Goal: Information Seeking & Learning: Learn about a topic

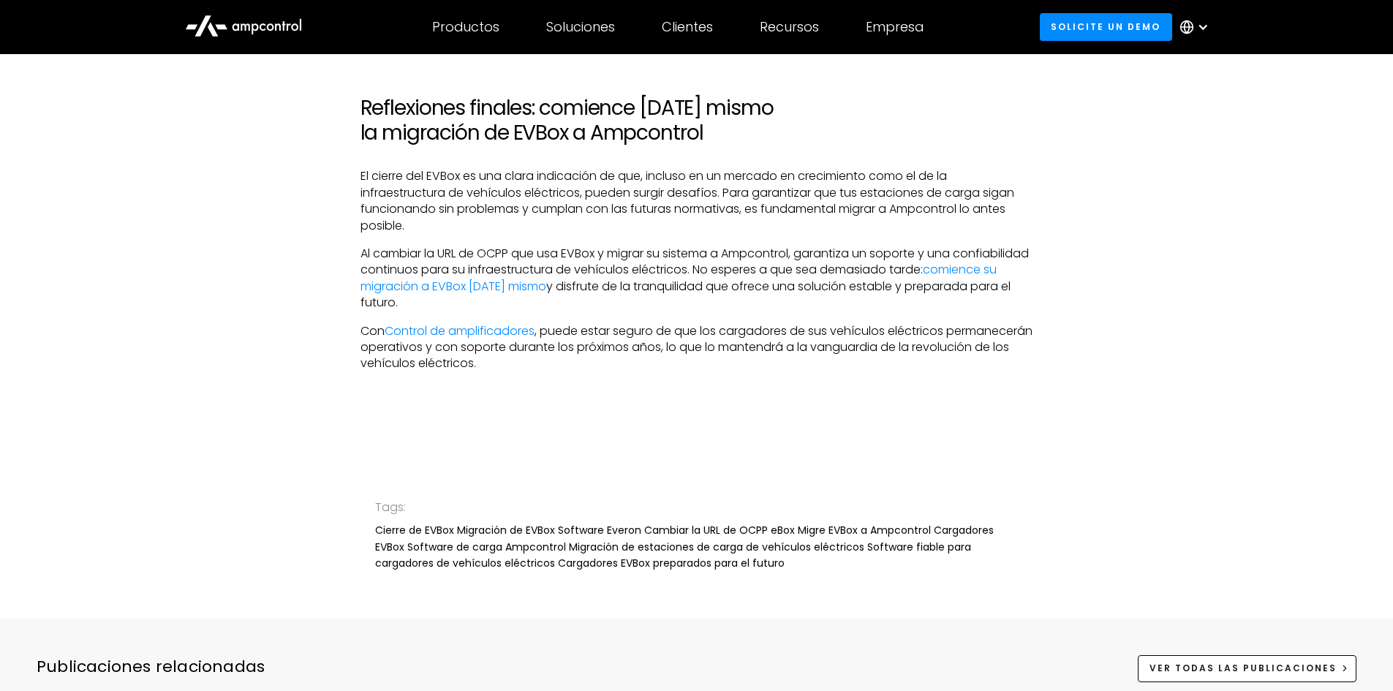
scroll to position [3212, 0]
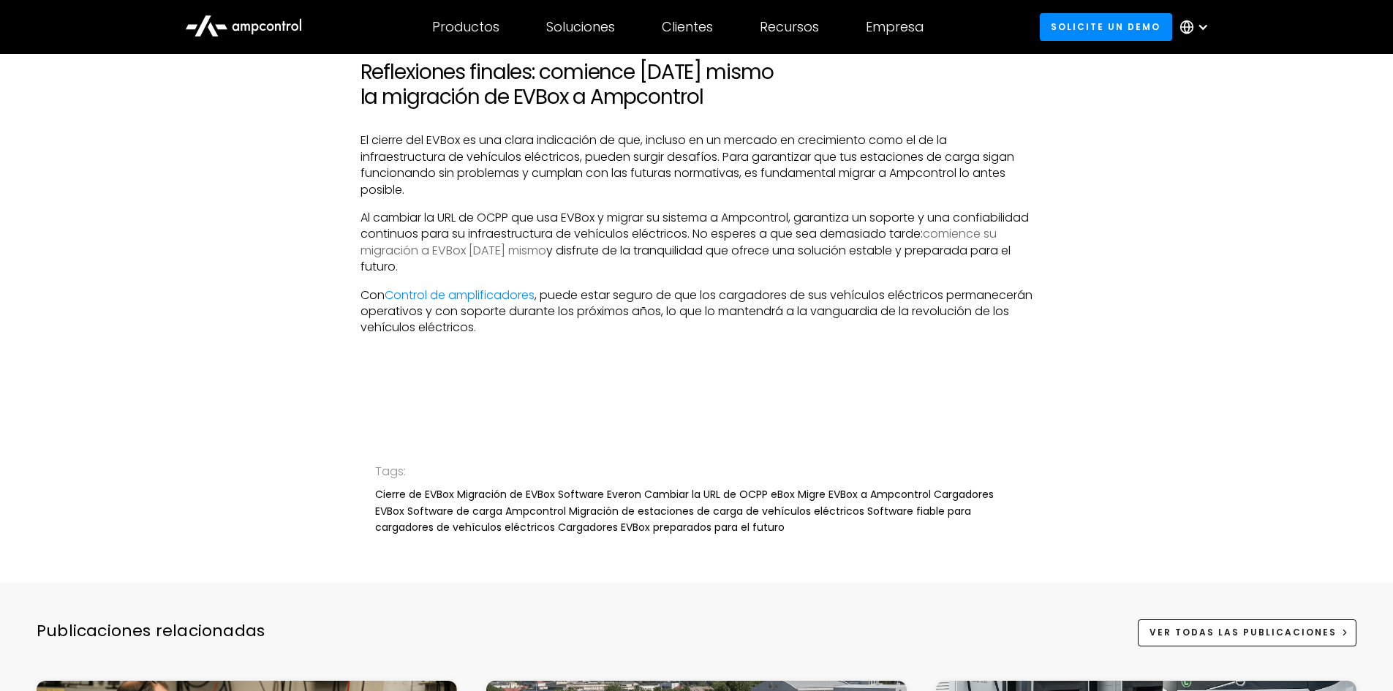
click at [592, 225] on link "comience su migración a EVBox hoy mismo" at bounding box center [678, 241] width 636 height 33
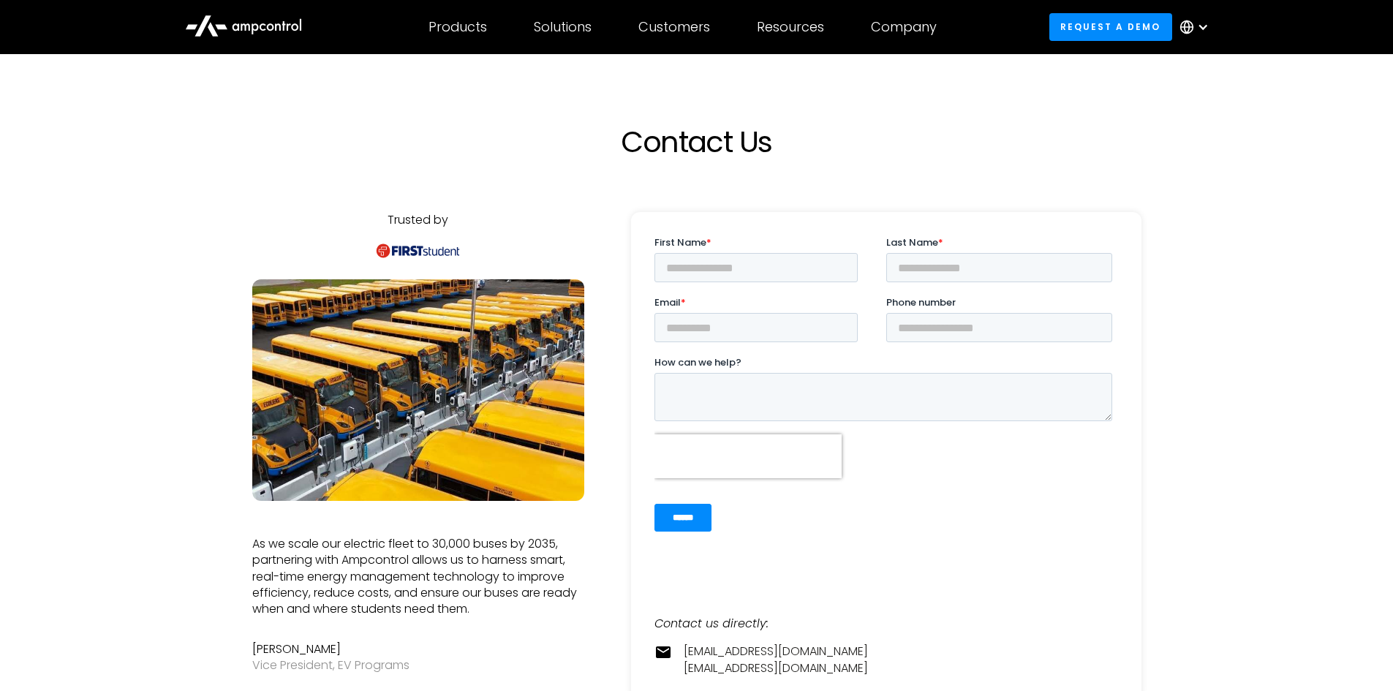
click at [271, 27] on icon at bounding box center [243, 24] width 117 height 35
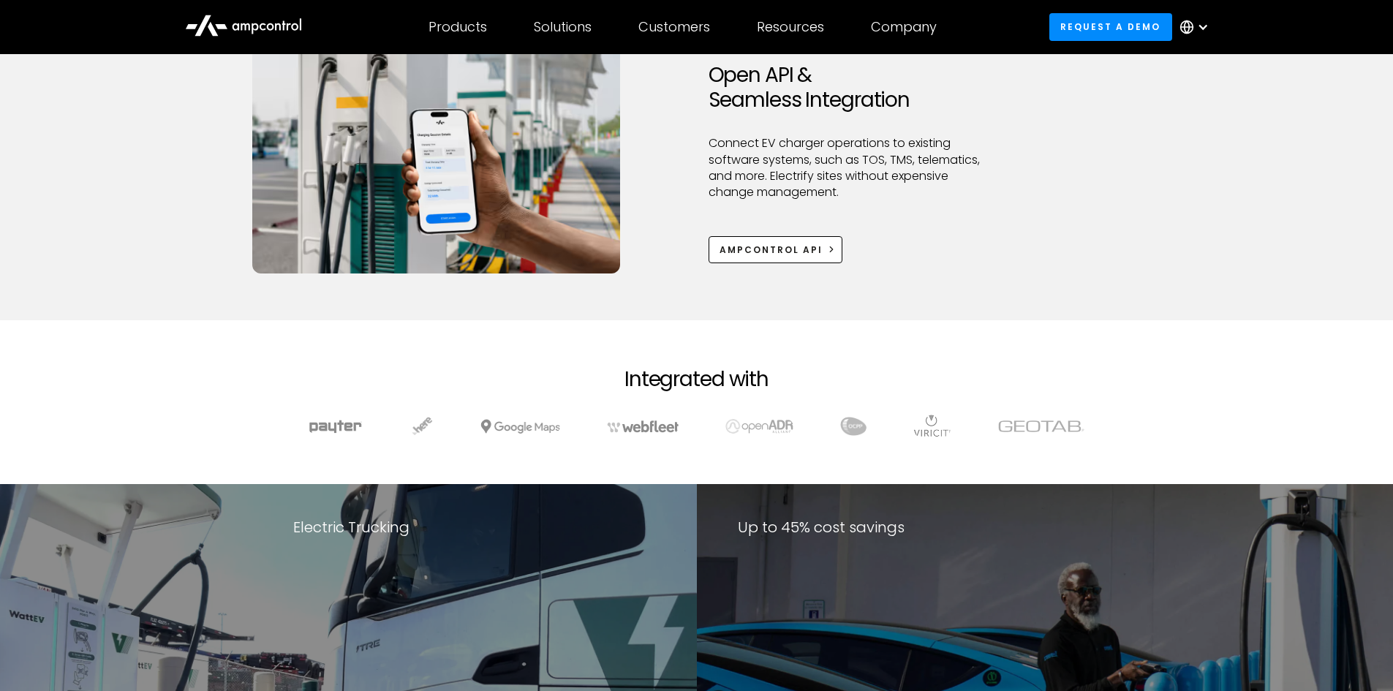
scroll to position [1901, 0]
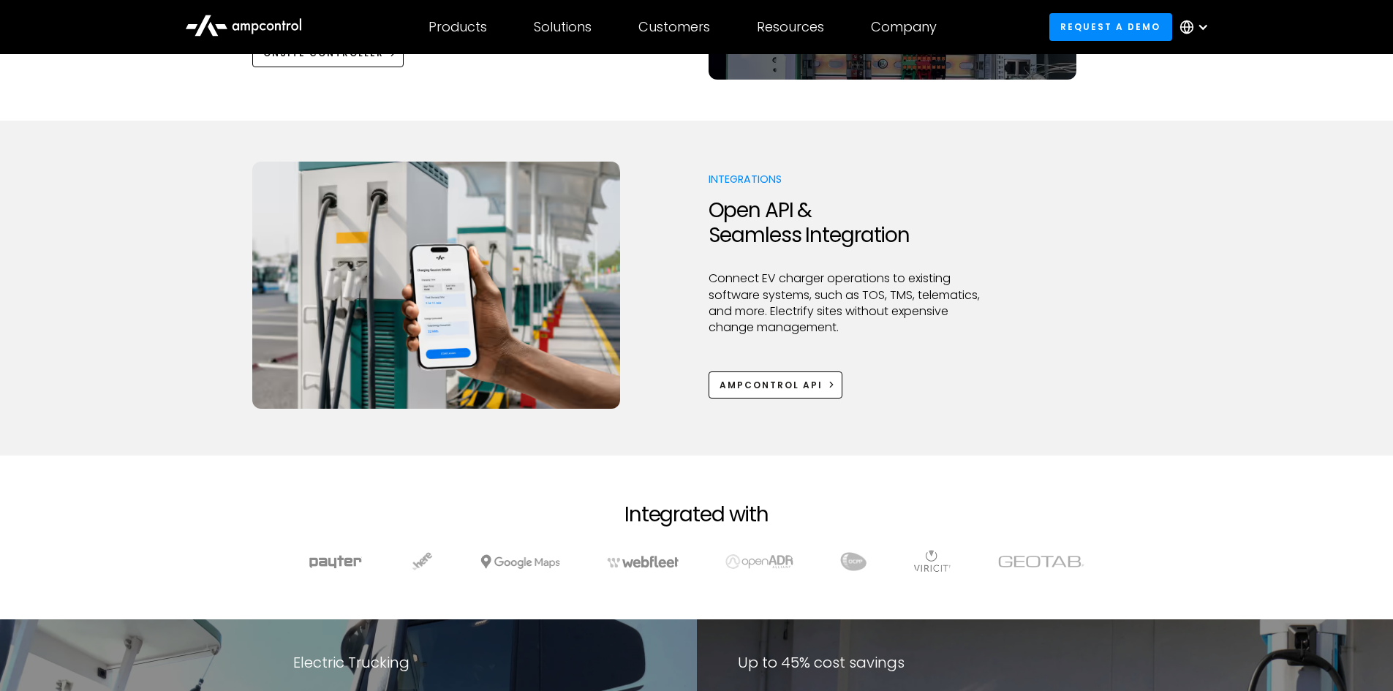
click at [1192, 26] on circle at bounding box center [1186, 27] width 12 height 12
click at [1179, 124] on link "Spanish" at bounding box center [1187, 124] width 45 height 17
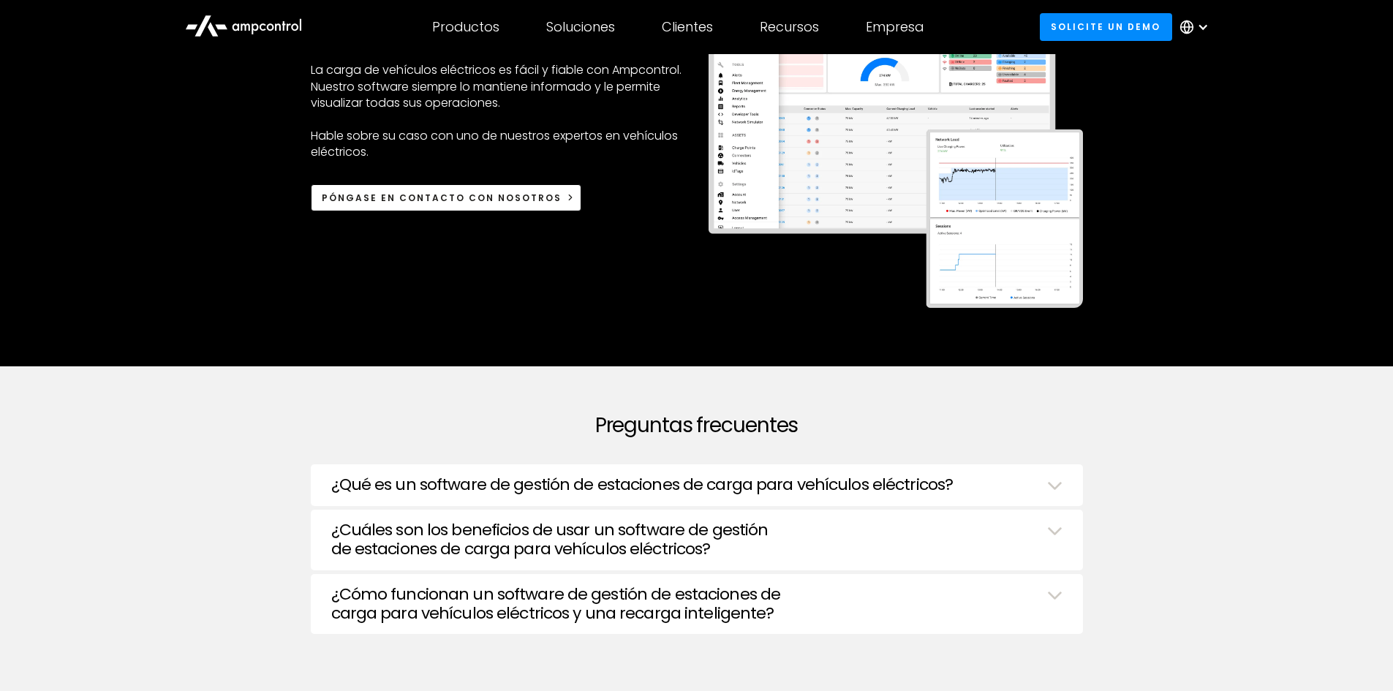
scroll to position [3582, 0]
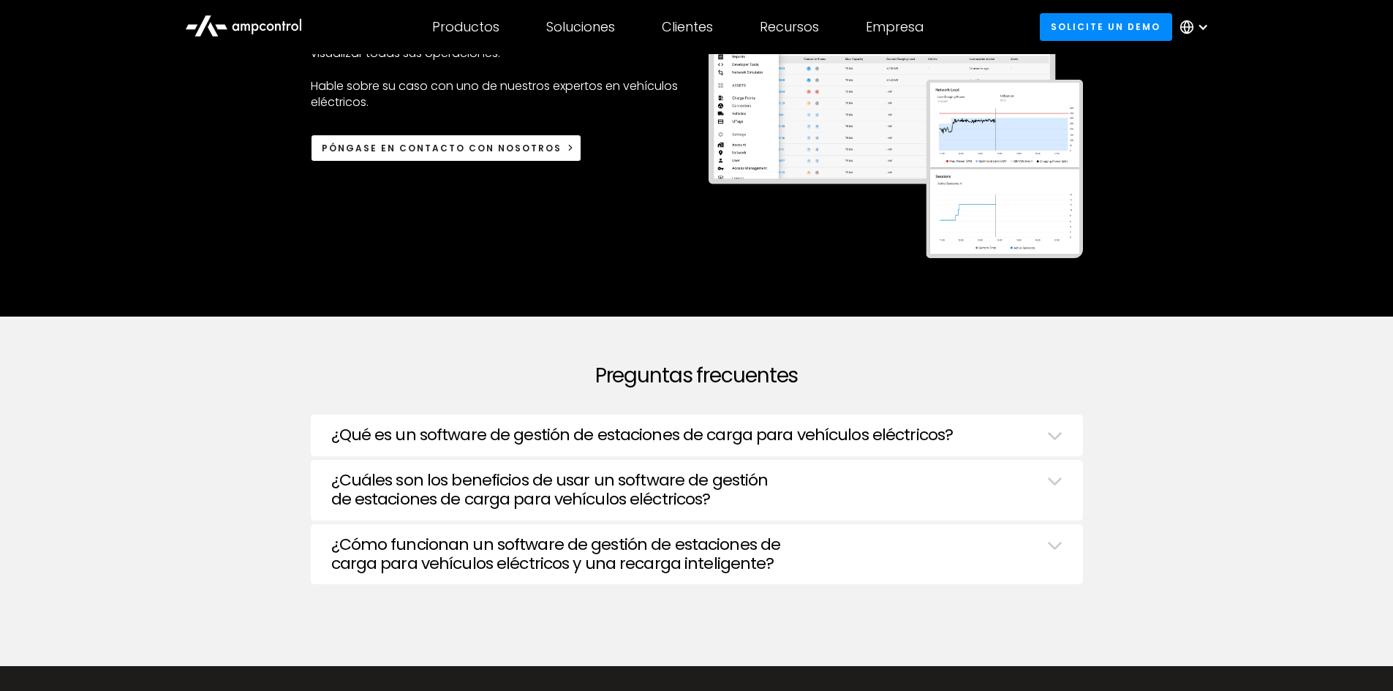
drag, startPoint x: 689, startPoint y: 434, endPoint x: 690, endPoint y: 420, distance: 13.2
click at [689, 434] on h3 "¿Qué es un software de gestión de estaciones de carga para vehículos eléctricos?" at bounding box center [642, 434] width 622 height 19
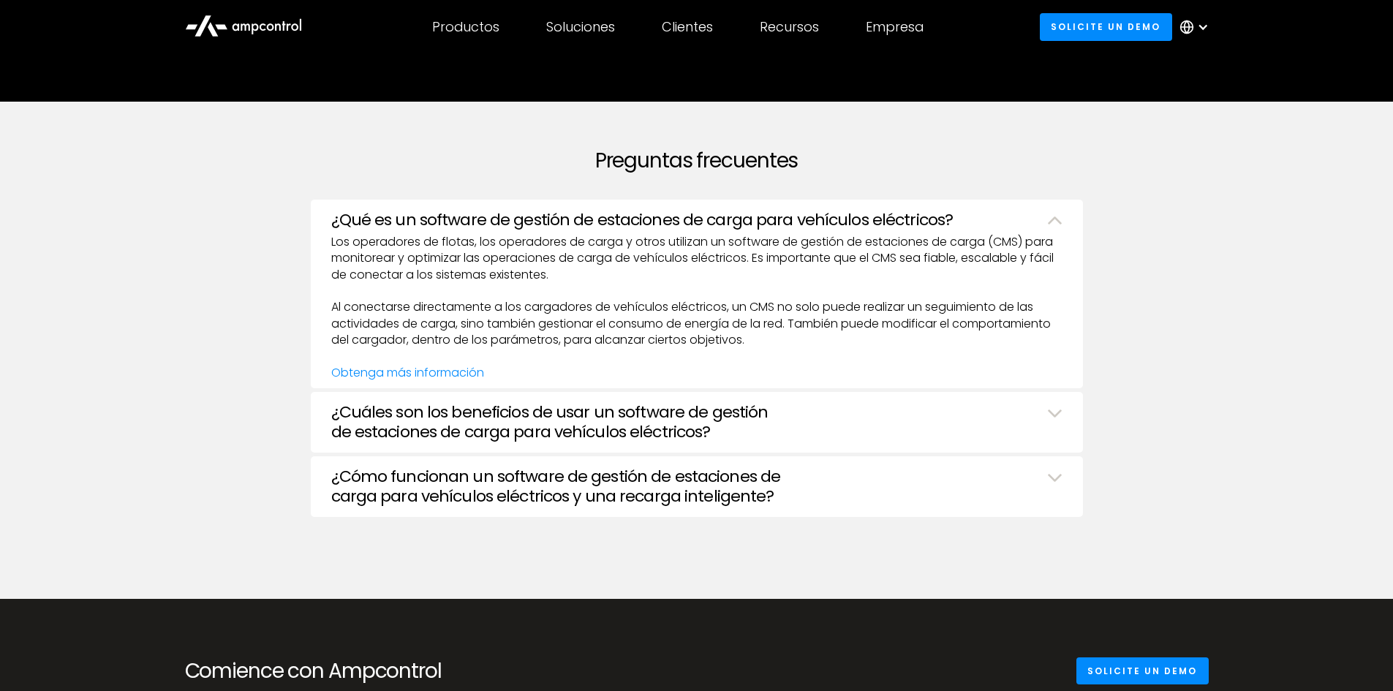
scroll to position [3802, 0]
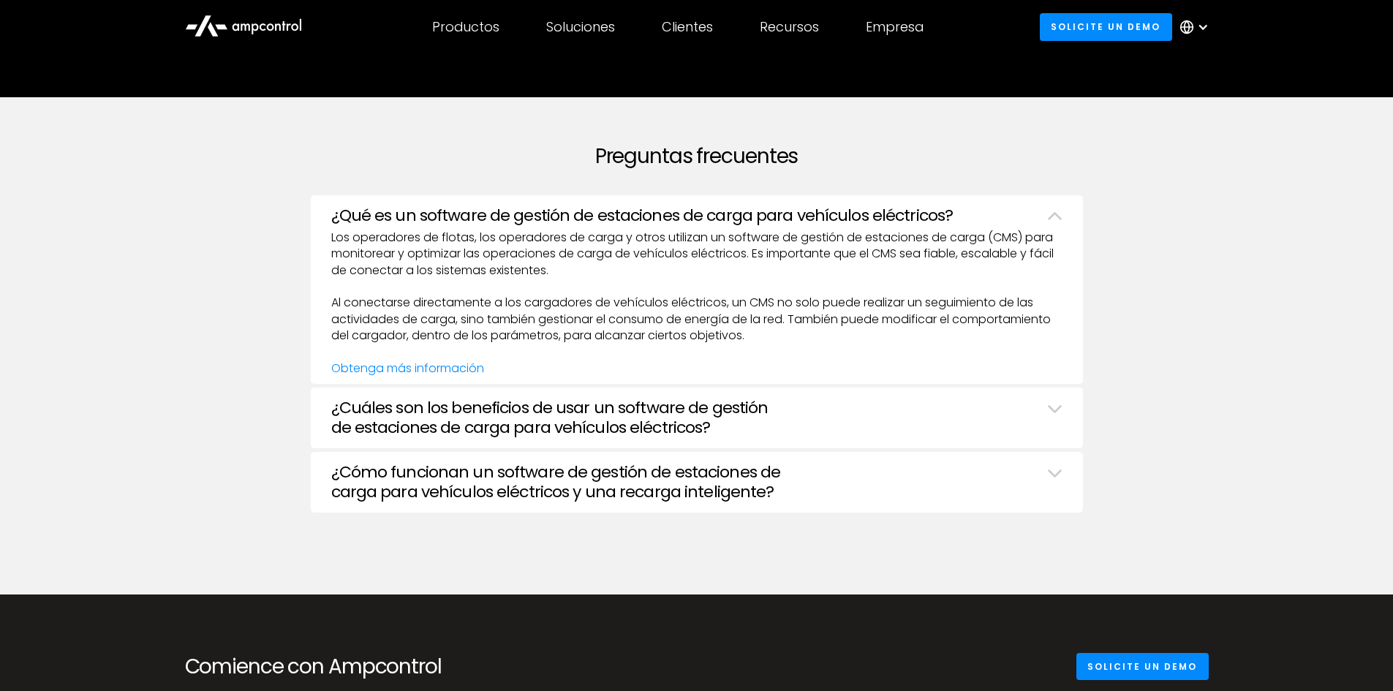
click at [641, 406] on h3 "¿Cuáles son los beneficios de usar un software de gestión de estaciones de carg…" at bounding box center [680, 417] width 698 height 39
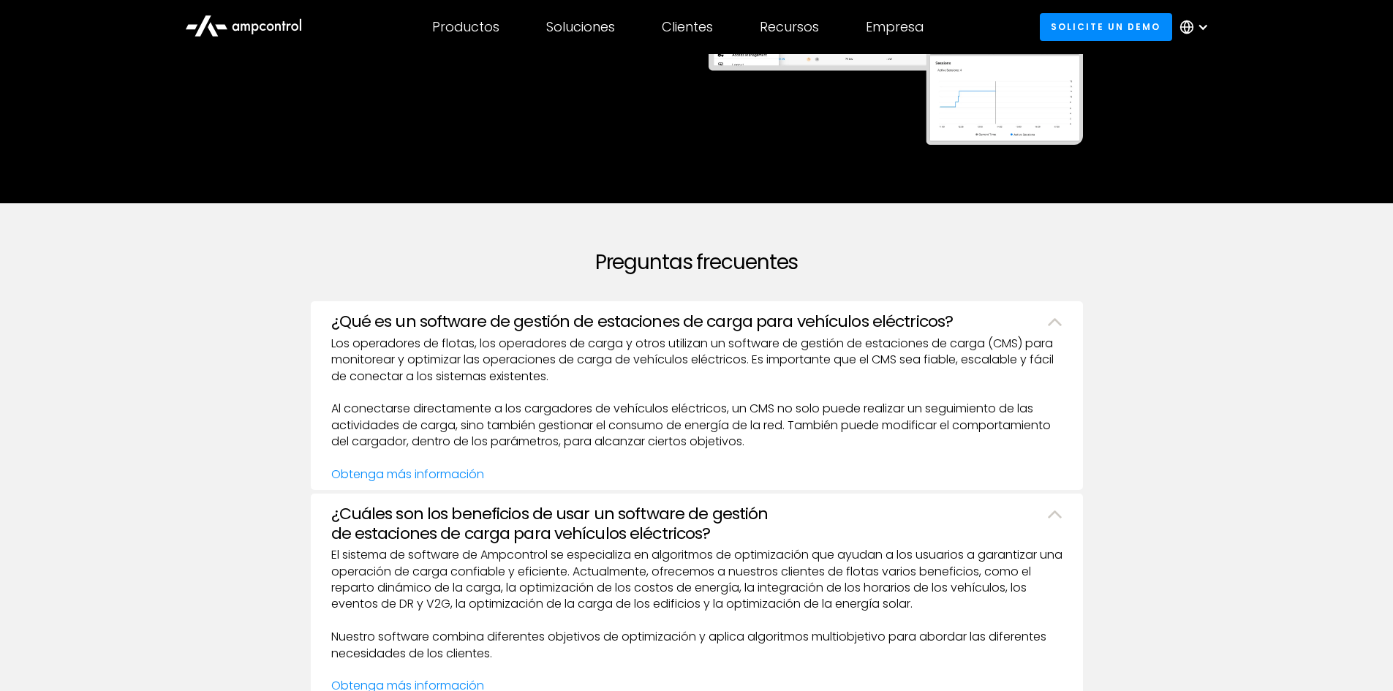
scroll to position [3655, 0]
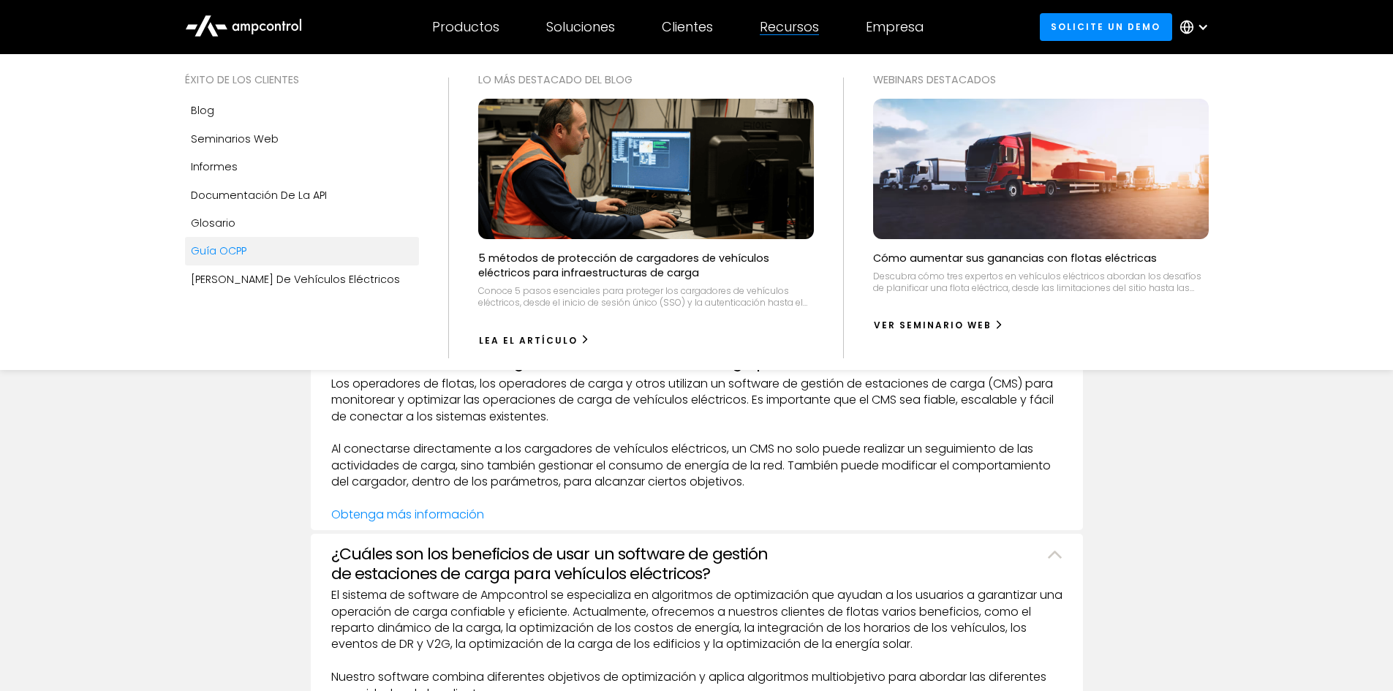
click at [241, 262] on link "Guía OCPP" at bounding box center [302, 251] width 234 height 28
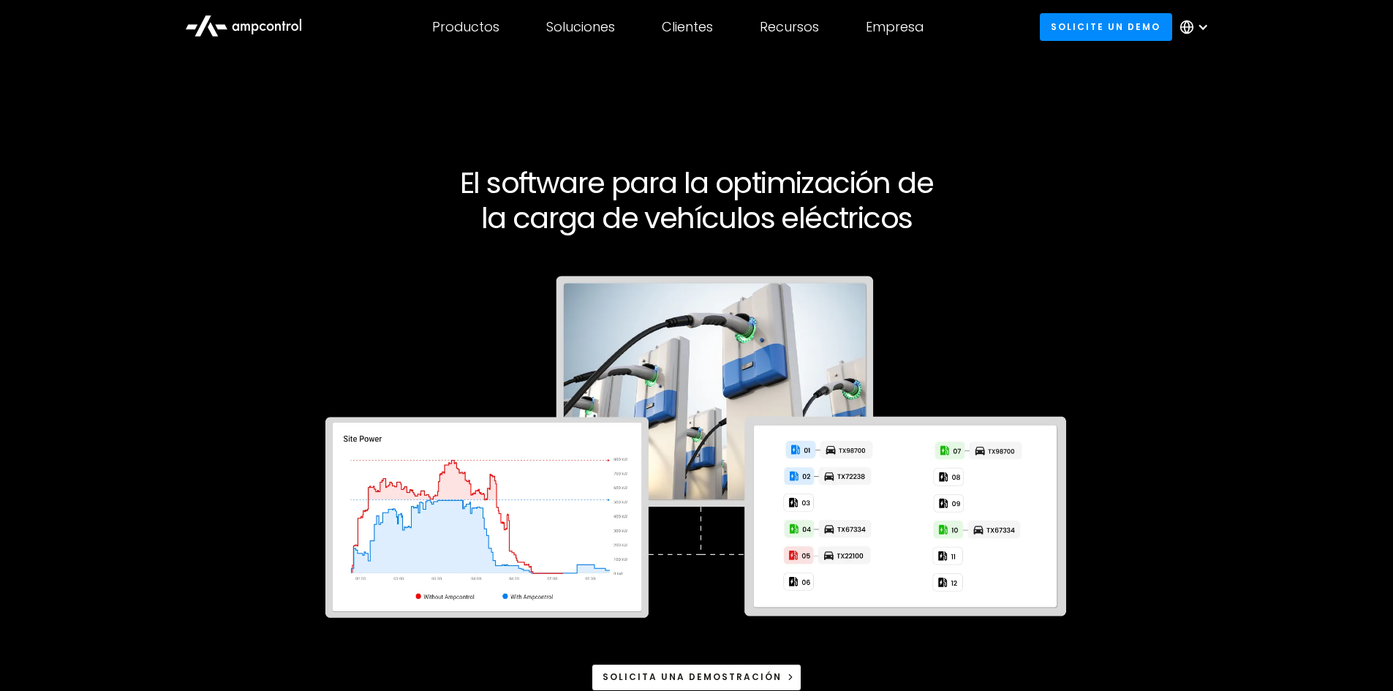
scroll to position [3655, 0]
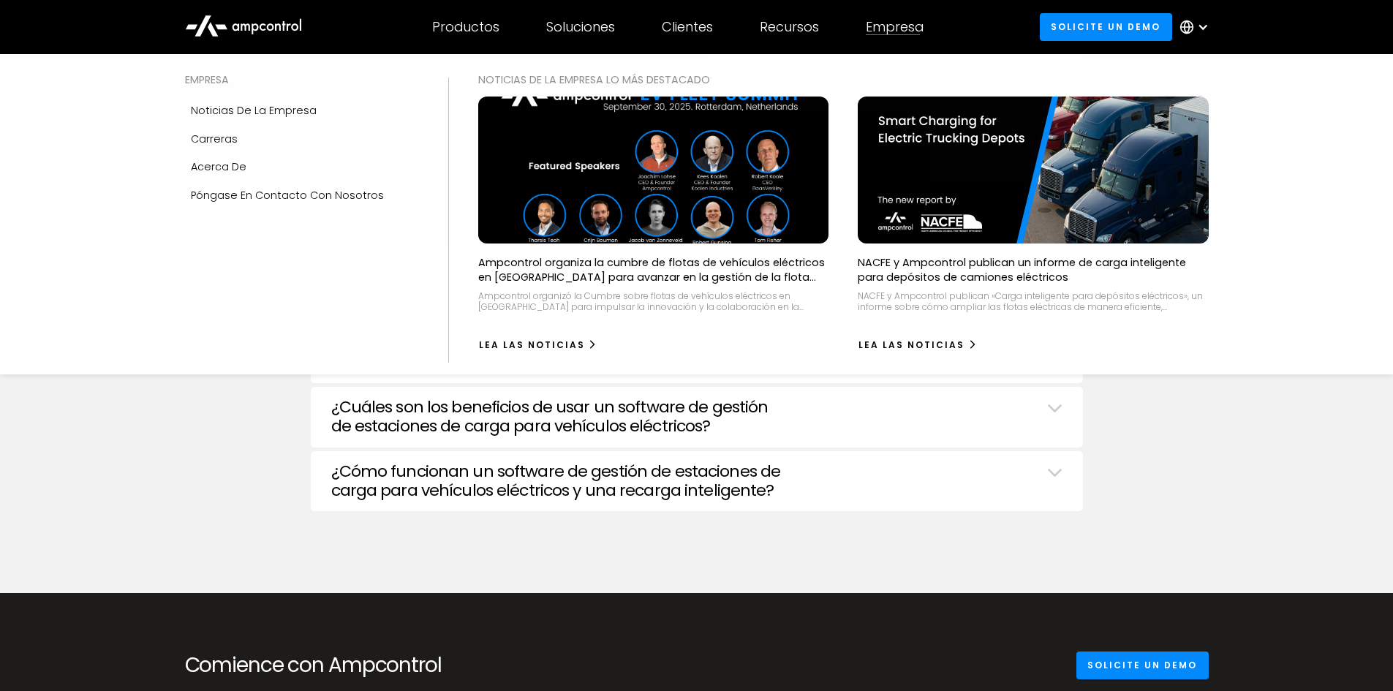
click at [885, 26] on div "Empresa" at bounding box center [895, 27] width 58 height 16
click at [212, 167] on div "Acerca de" at bounding box center [219, 167] width 56 height 16
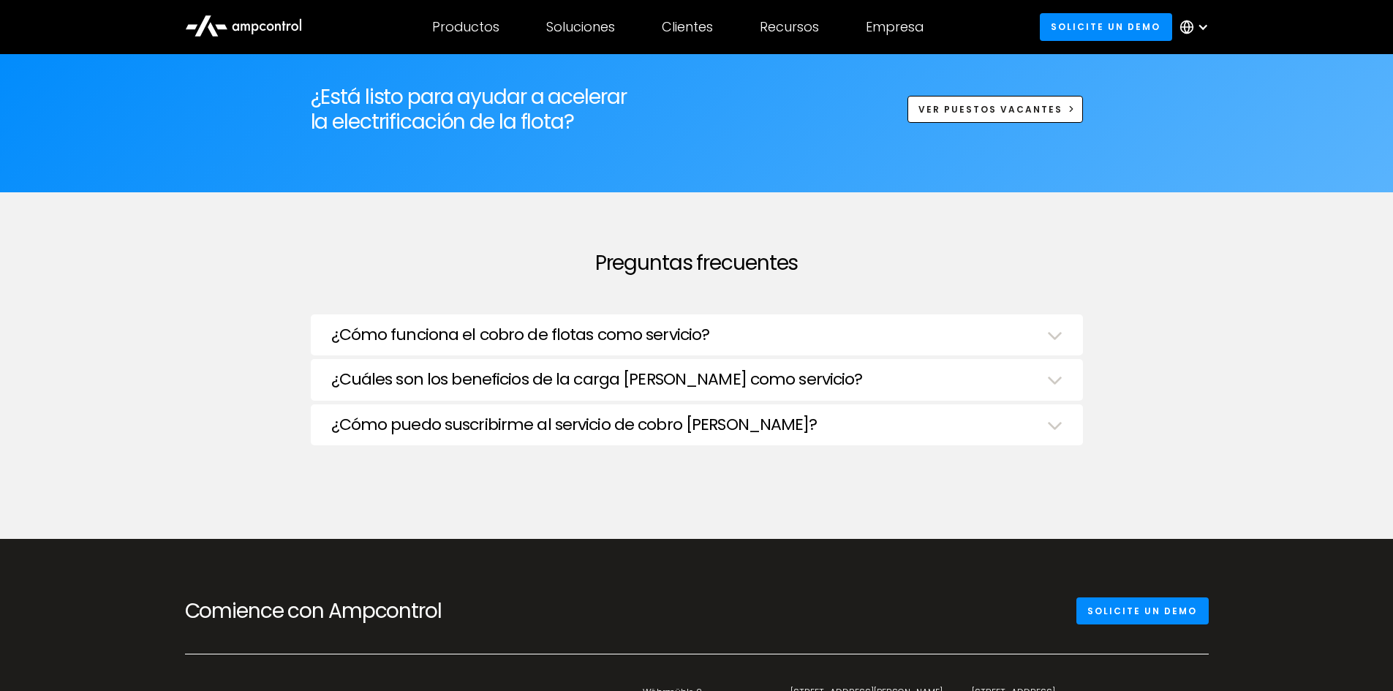
scroll to position [5044, 0]
